Goal: Communication & Community: Participate in discussion

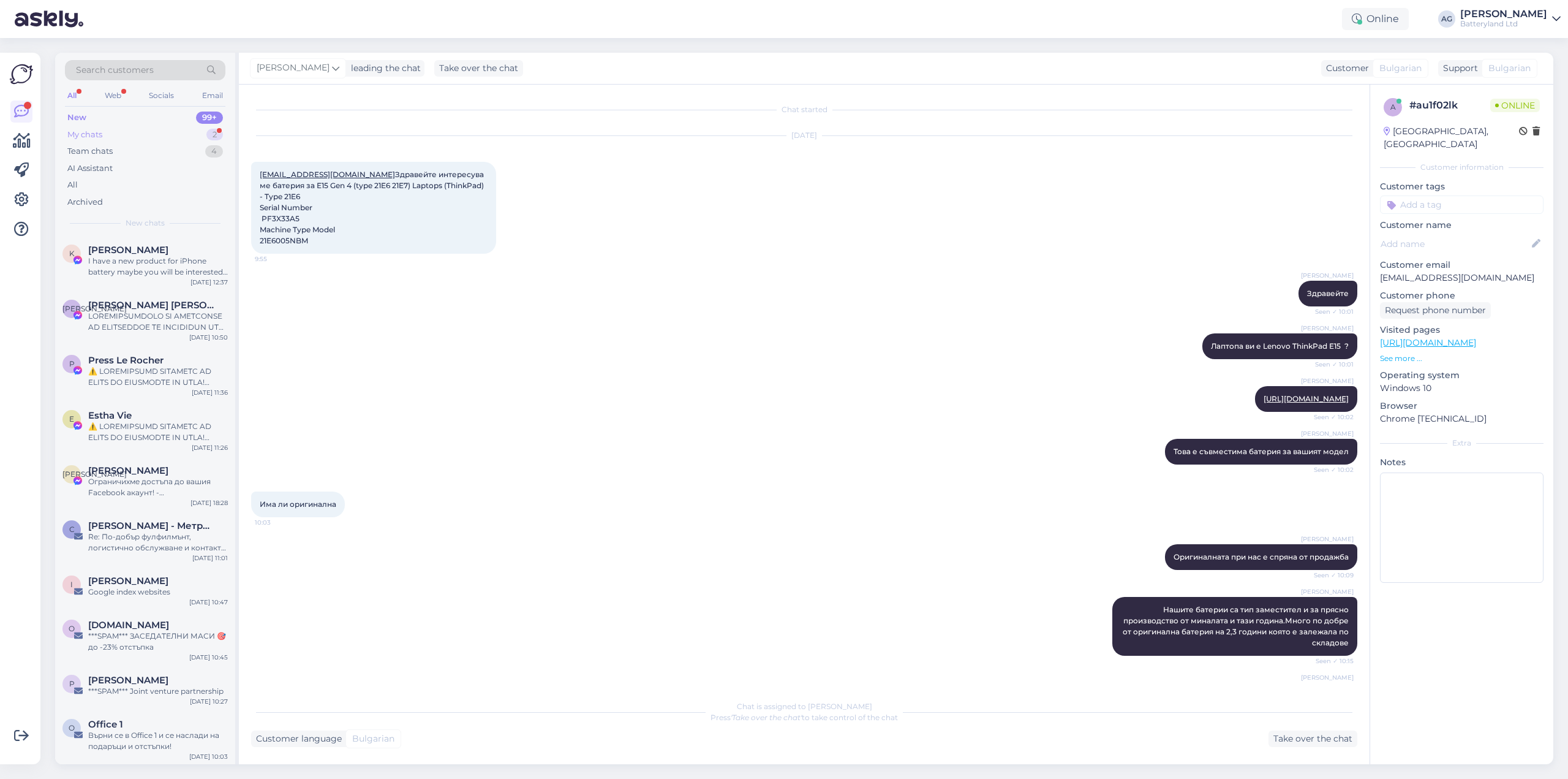
scroll to position [61, 0]
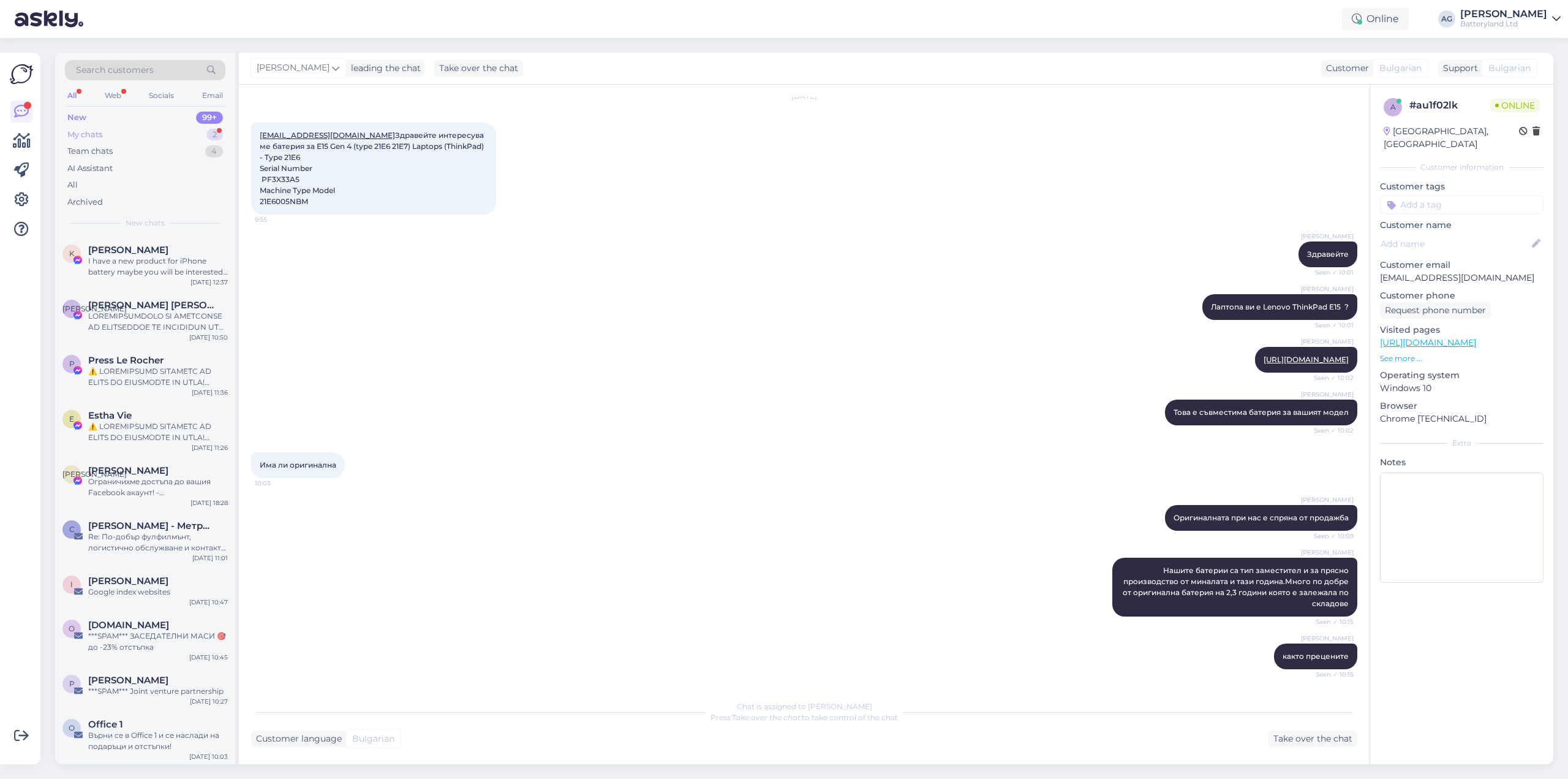
click at [108, 132] on div "My chats 2" at bounding box center [145, 135] width 161 height 17
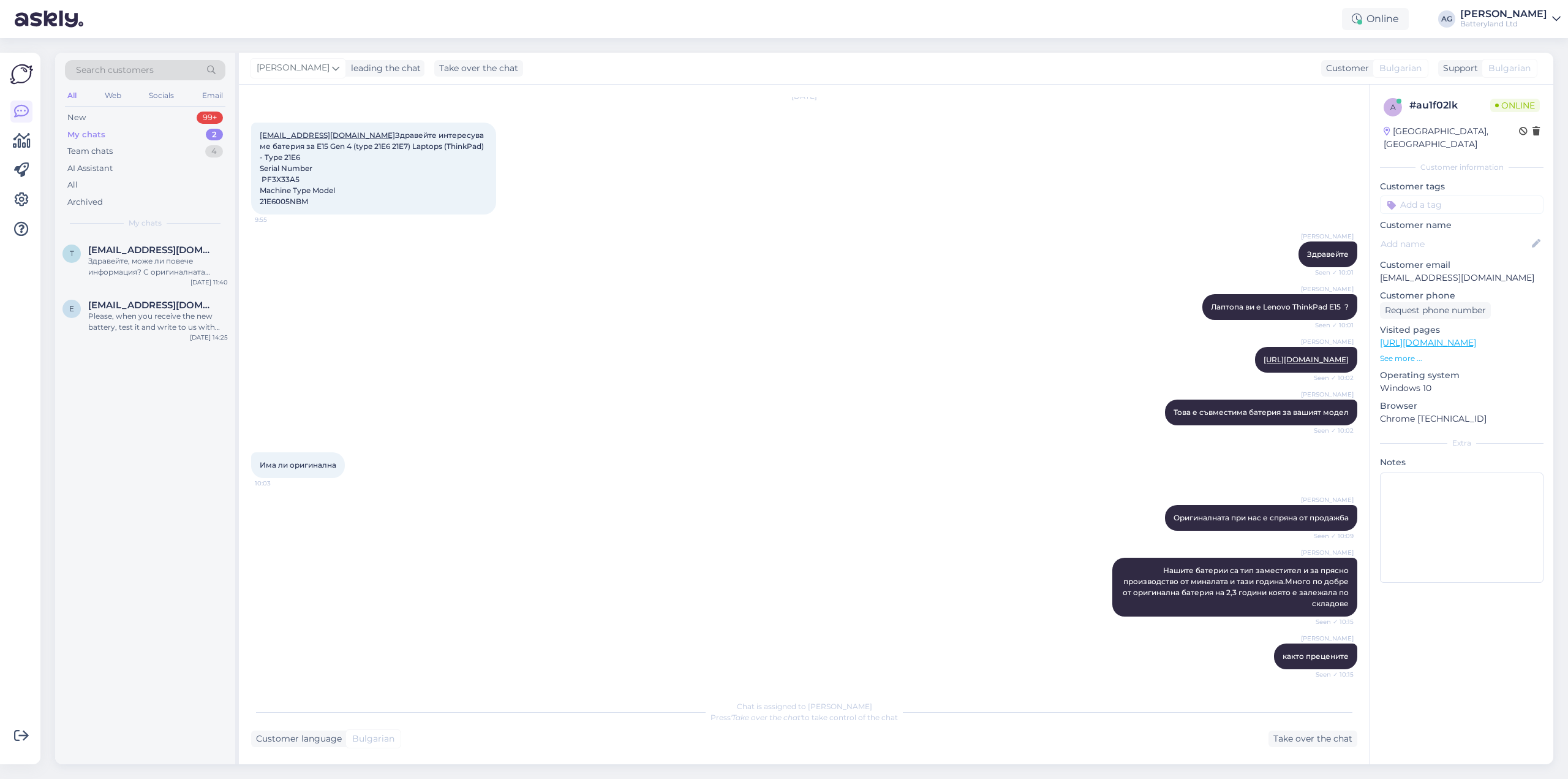
click at [73, 91] on div "All" at bounding box center [72, 96] width 14 height 16
click at [88, 155] on div "Team chats" at bounding box center [90, 151] width 46 height 12
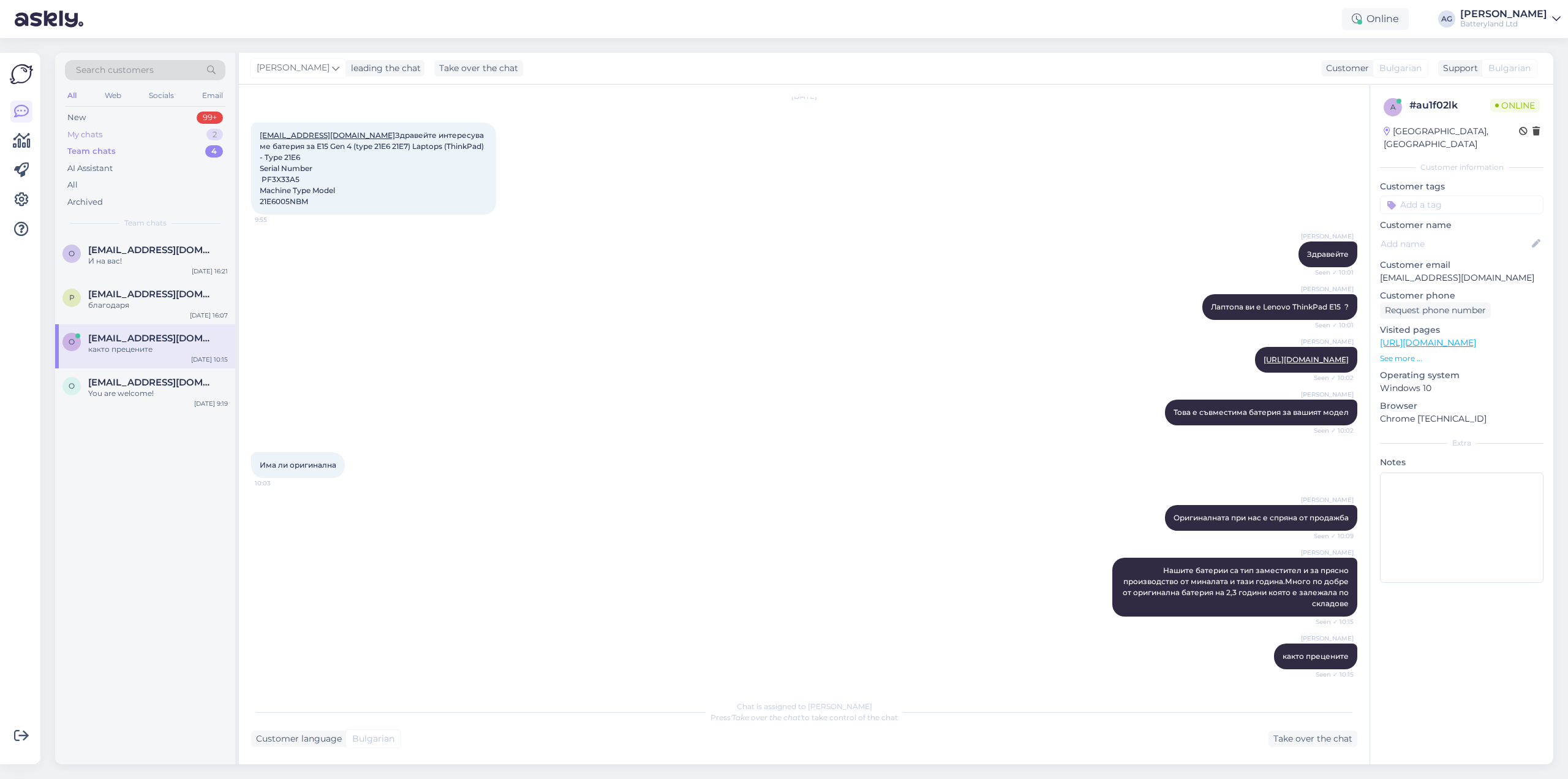
click at [95, 137] on div "My chats" at bounding box center [85, 134] width 35 height 12
click at [158, 325] on div "Please, when you receive the new battery, test it and write to us with your fee…" at bounding box center [158, 321] width 140 height 22
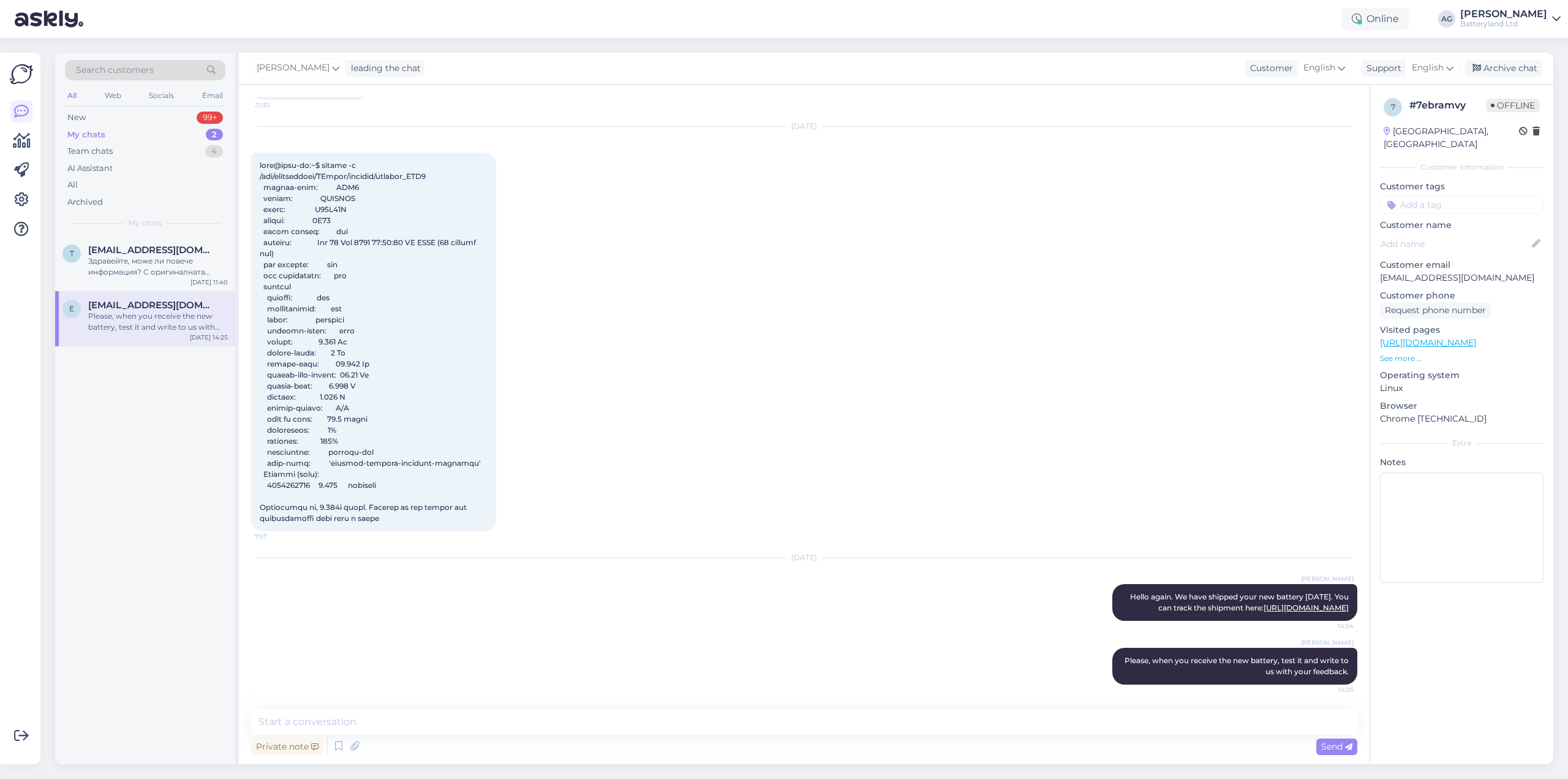
click at [85, 136] on div "My chats" at bounding box center [86, 134] width 38 height 12
click at [78, 120] on div "New" at bounding box center [77, 117] width 18 height 12
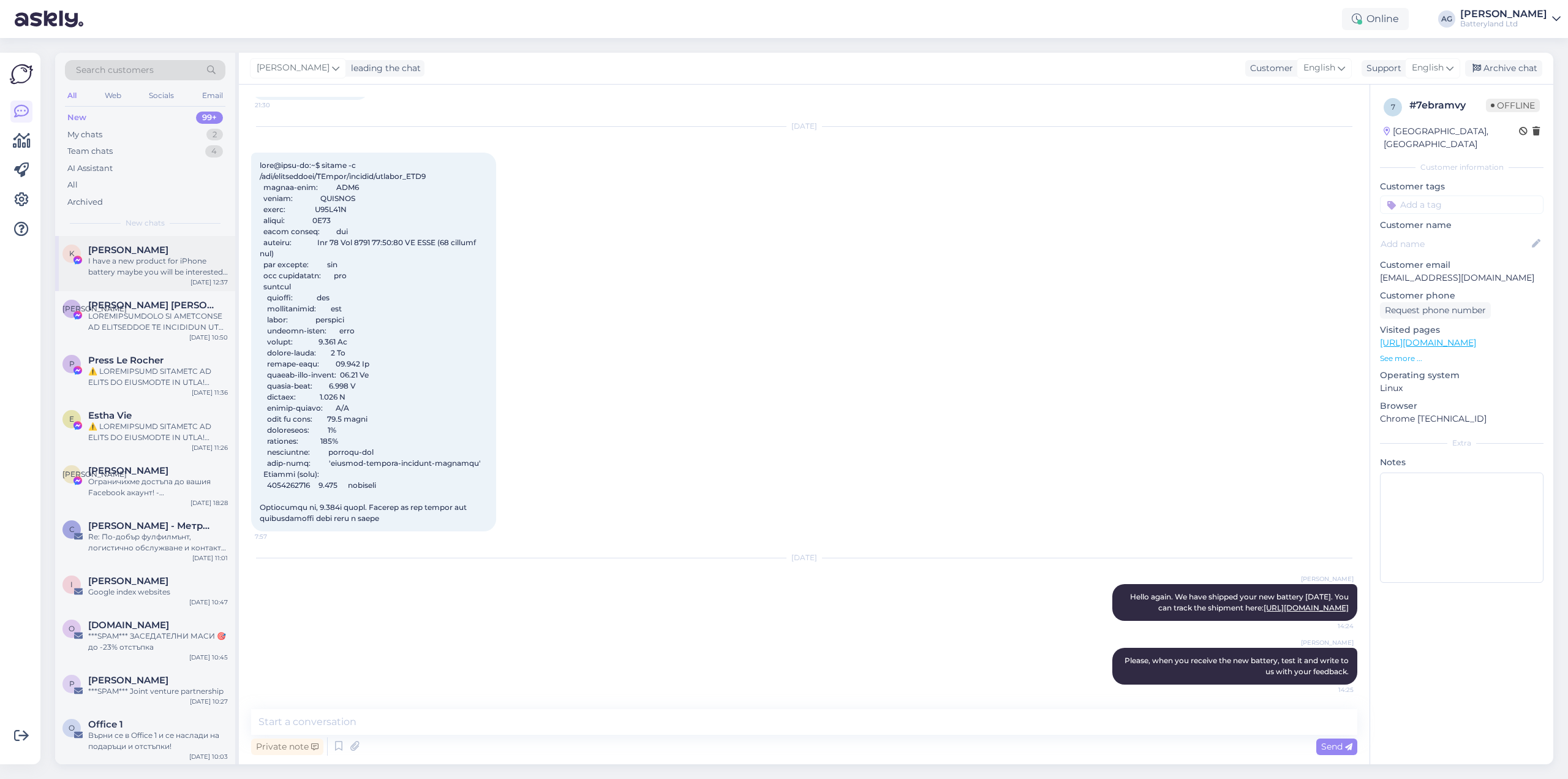
click at [132, 256] on div "I have a new product for iPhone battery maybe you will be interested😁" at bounding box center [158, 266] width 140 height 22
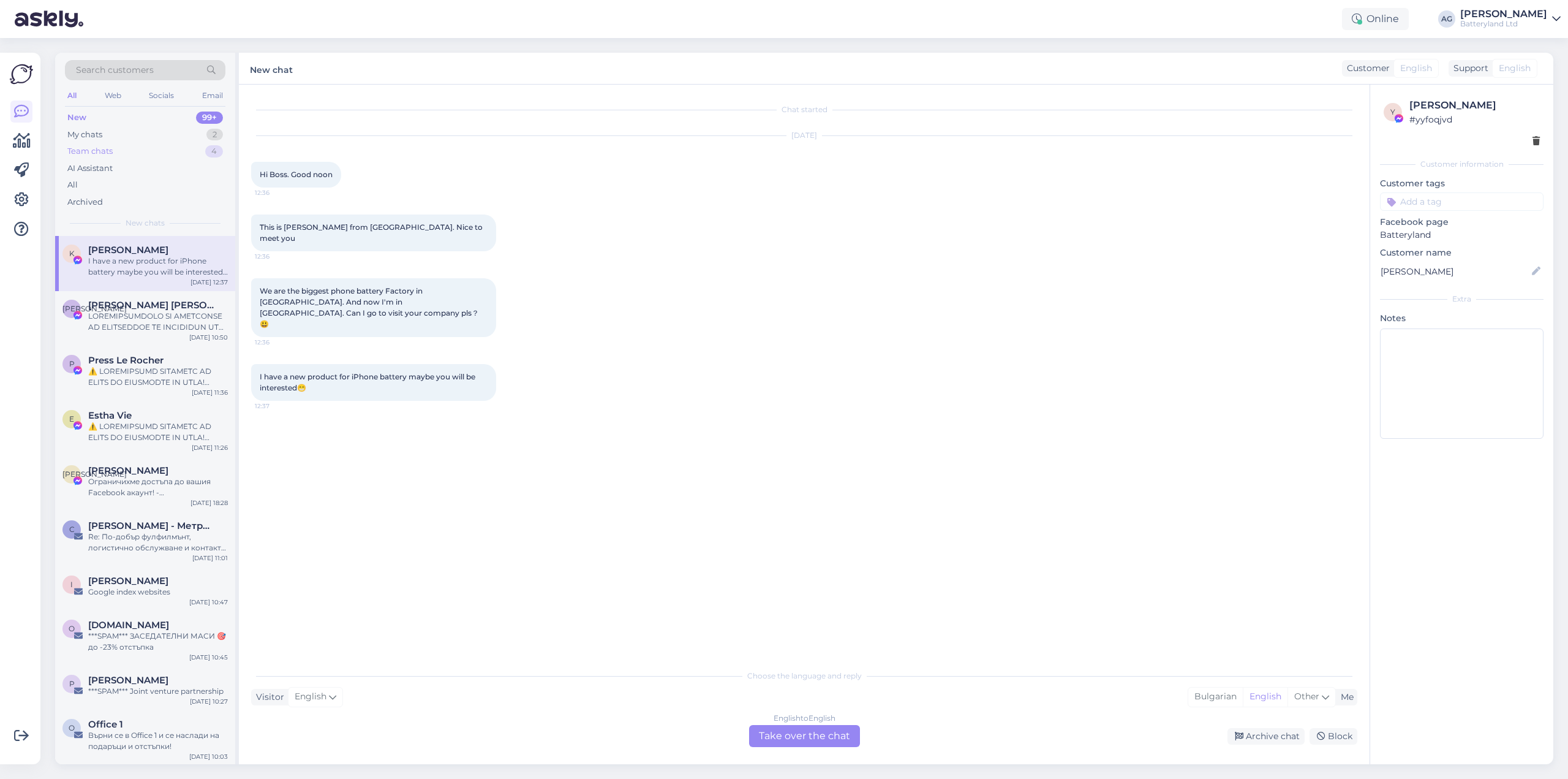
click at [93, 151] on div "Team chats" at bounding box center [90, 151] width 46 height 12
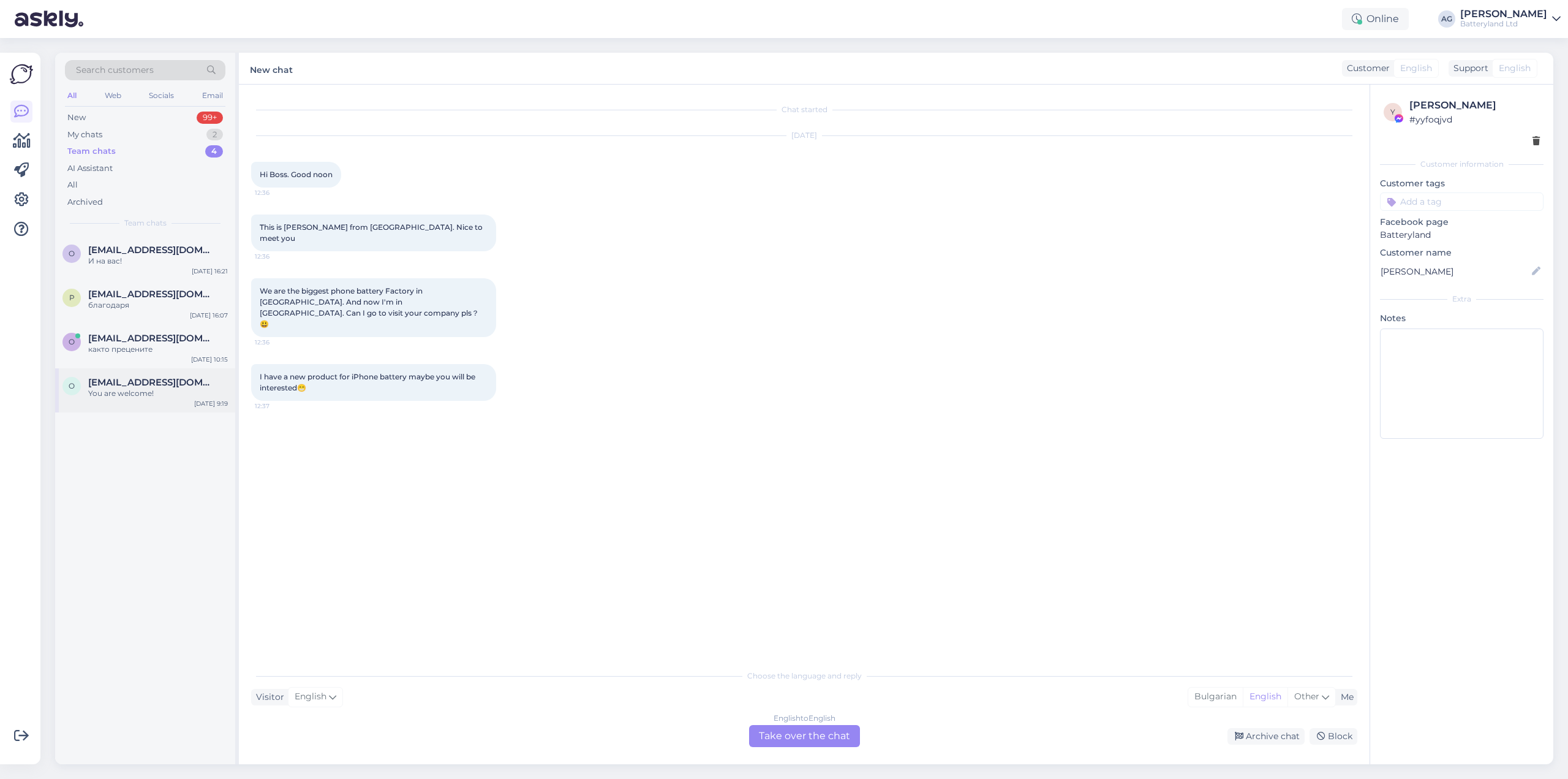
click at [127, 374] on div "O [EMAIL_ADDRESS][DOMAIN_NAME] You are welcome! [DATE] 9:19" at bounding box center [145, 390] width 180 height 44
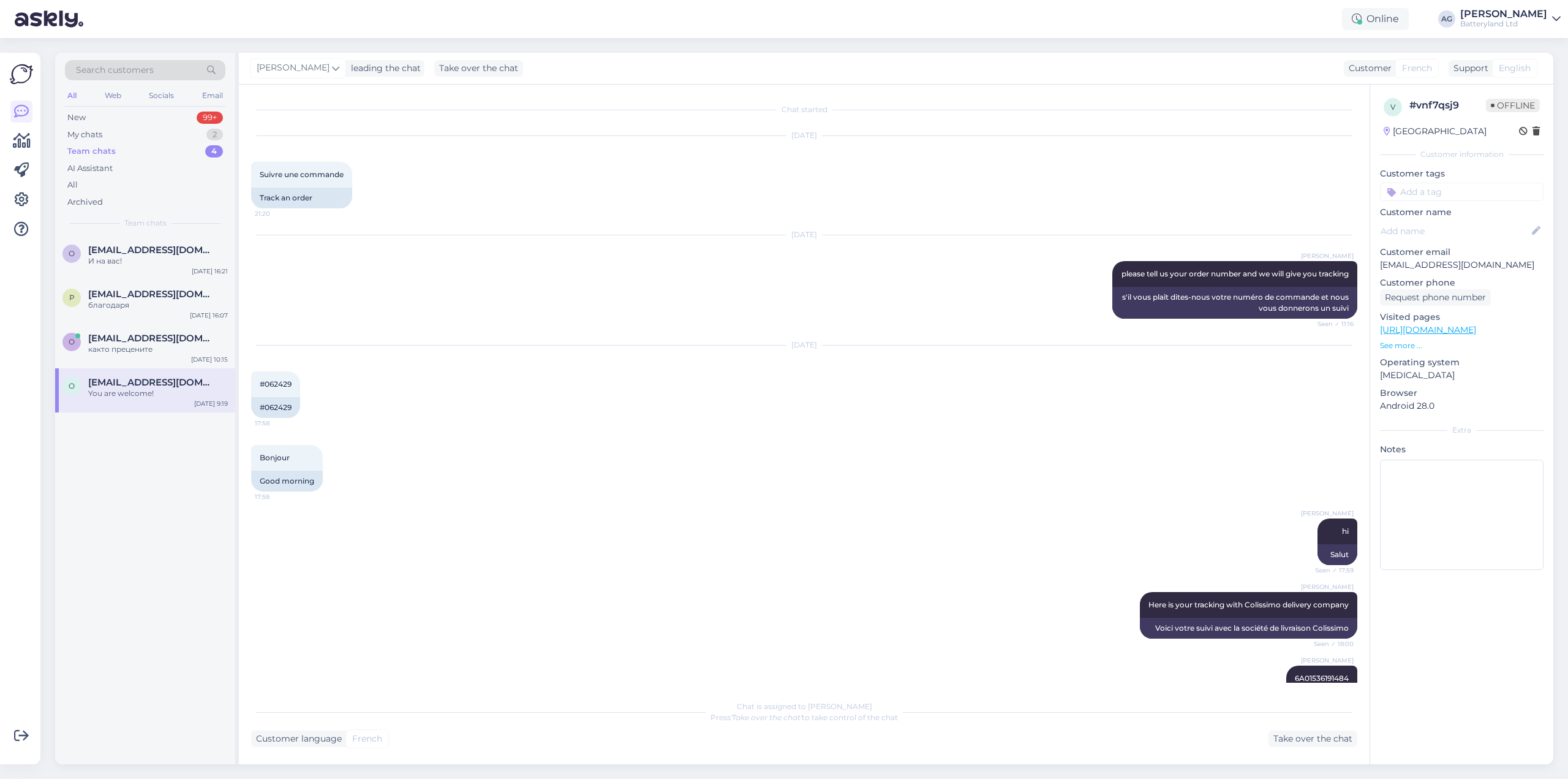
scroll to position [227, 0]
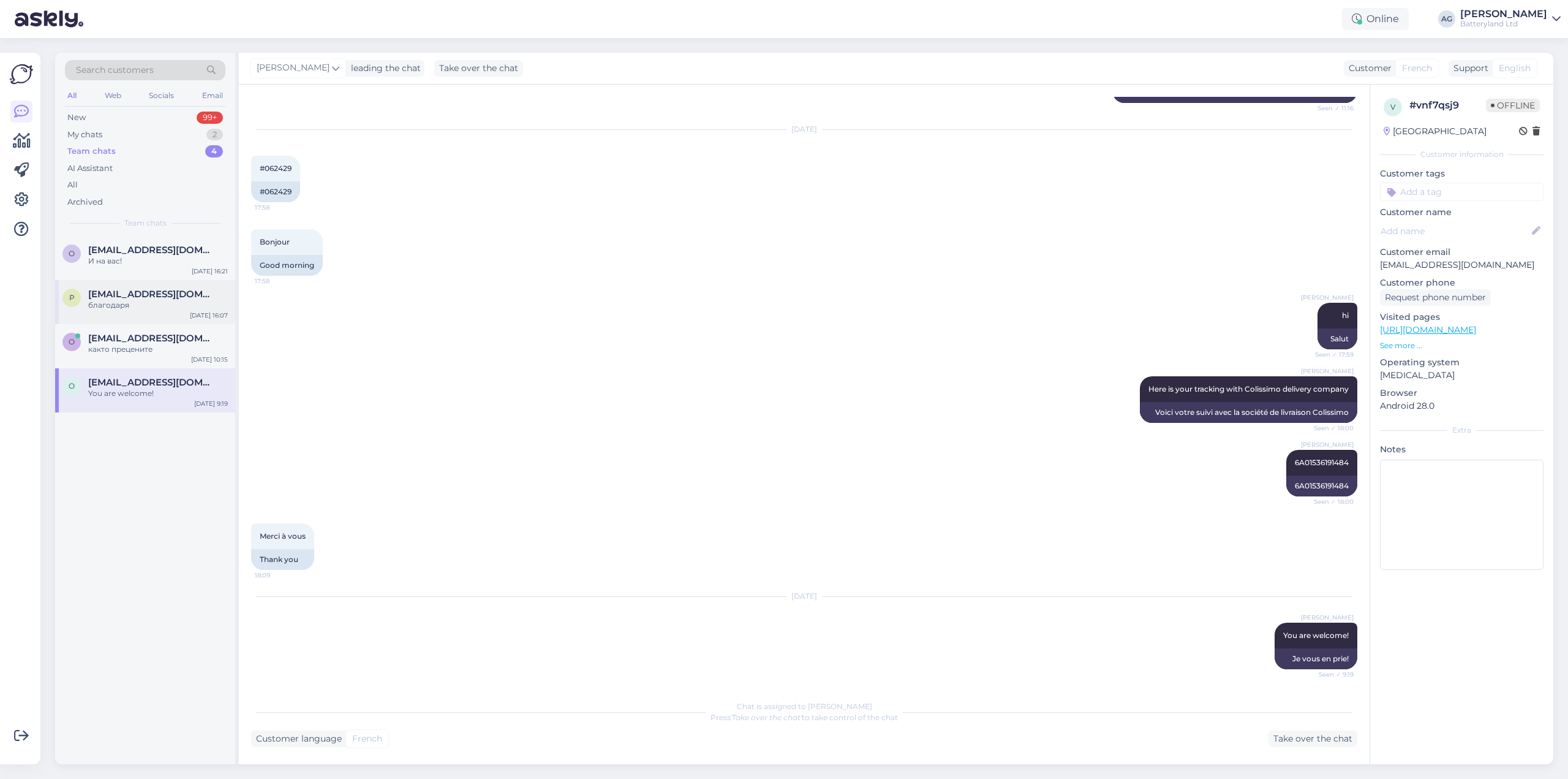
click at [121, 306] on div "благодаря" at bounding box center [158, 306] width 140 height 11
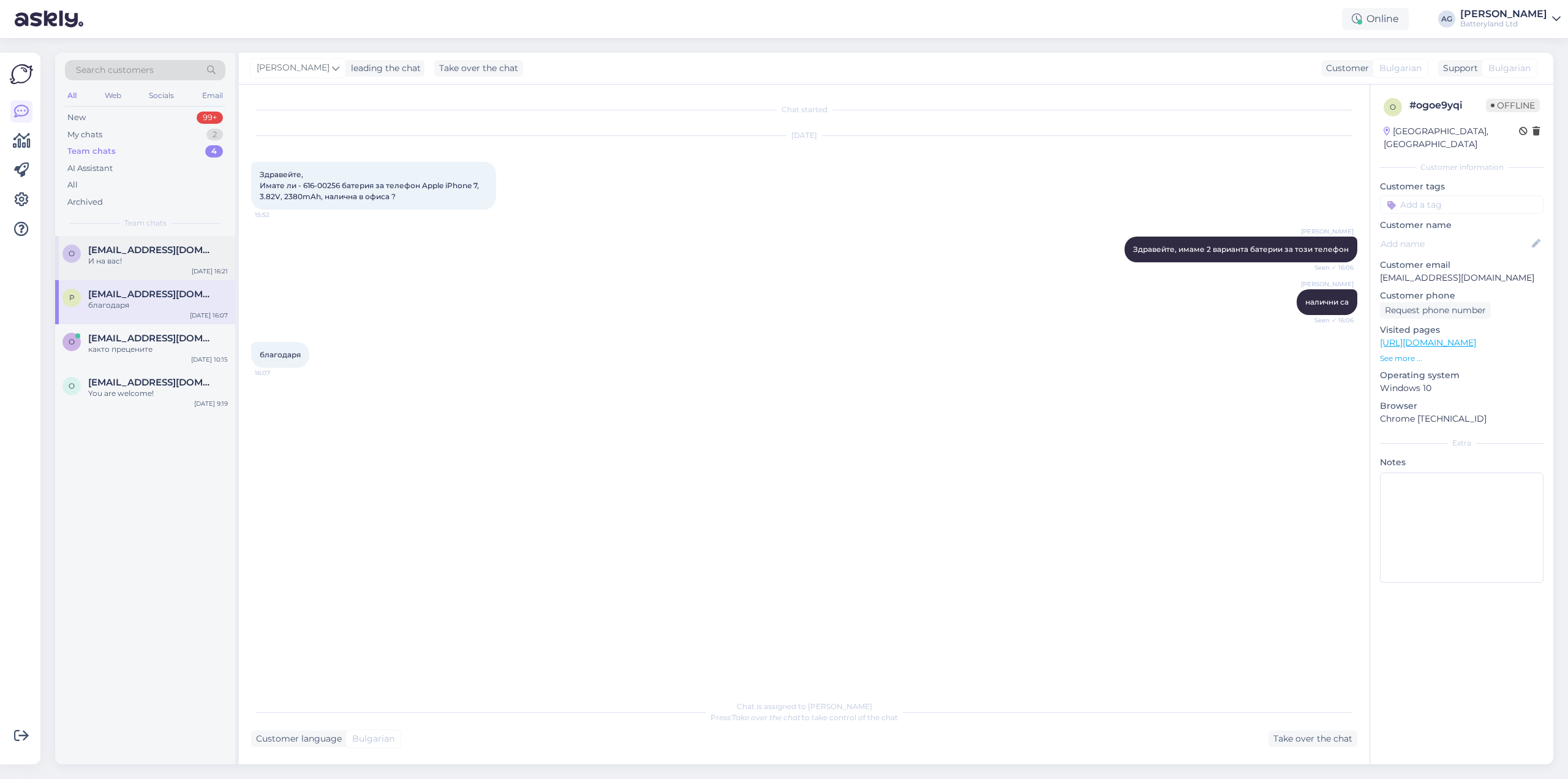
click at [141, 261] on div "И на вас!" at bounding box center [158, 261] width 140 height 11
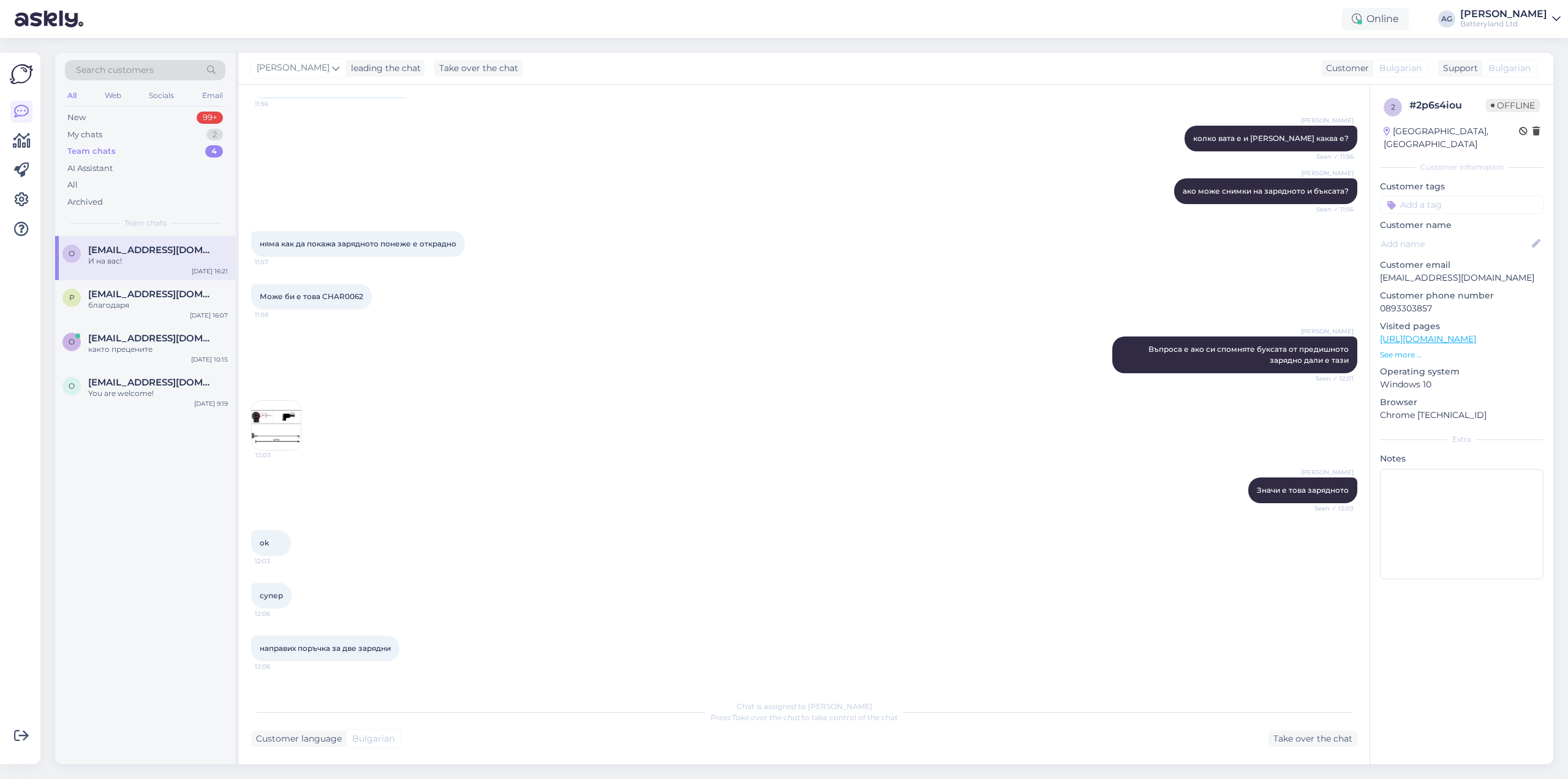
scroll to position [3617, 0]
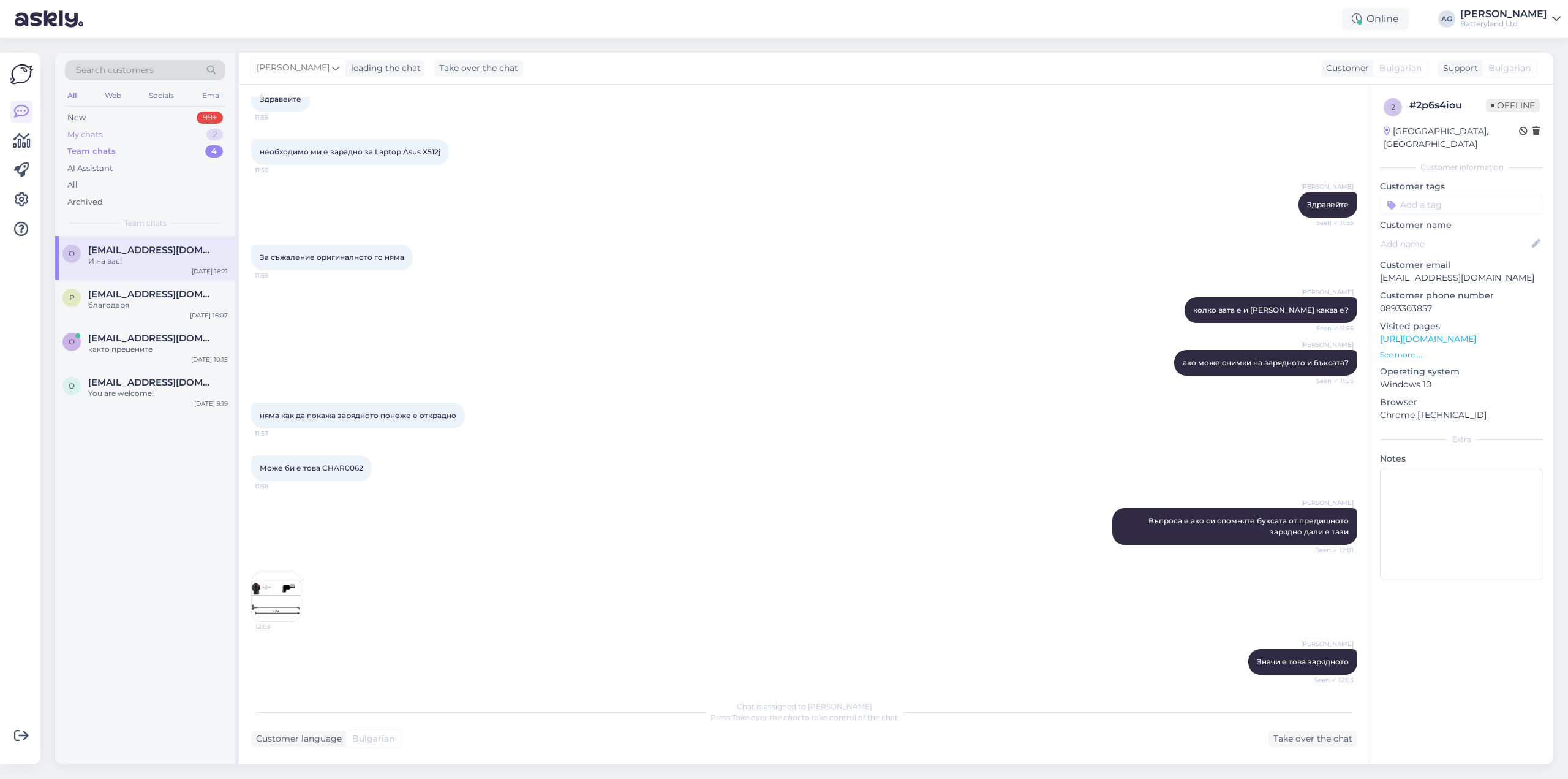
click at [90, 129] on div "My chats" at bounding box center [85, 134] width 35 height 12
click at [88, 143] on div "Team chats 4" at bounding box center [145, 151] width 161 height 17
click at [85, 115] on div "New" at bounding box center [77, 117] width 18 height 12
